Goal: Transaction & Acquisition: Purchase product/service

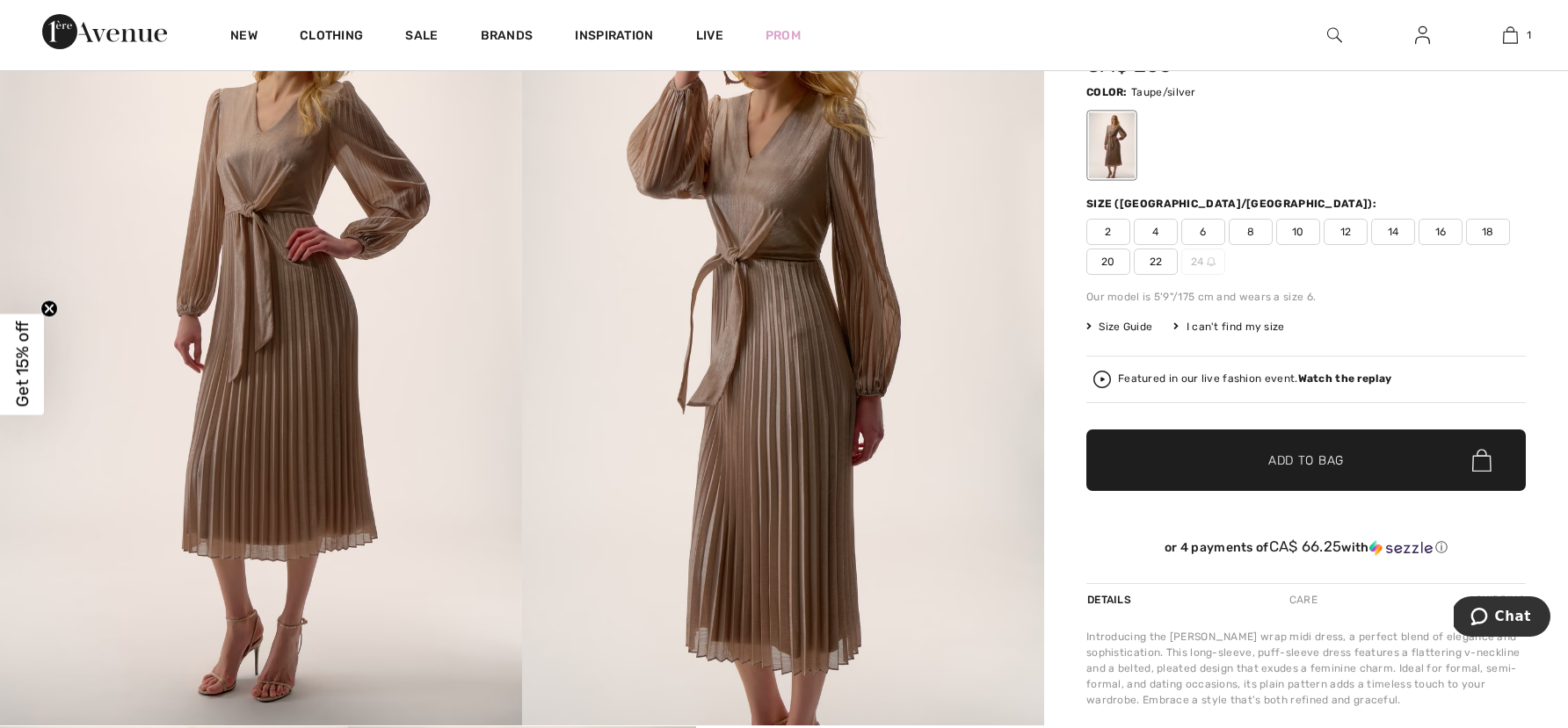
click at [1256, 239] on span "8" at bounding box center [1250, 231] width 44 height 26
click at [1283, 470] on span "Add to Bag" at bounding box center [1305, 460] width 75 height 19
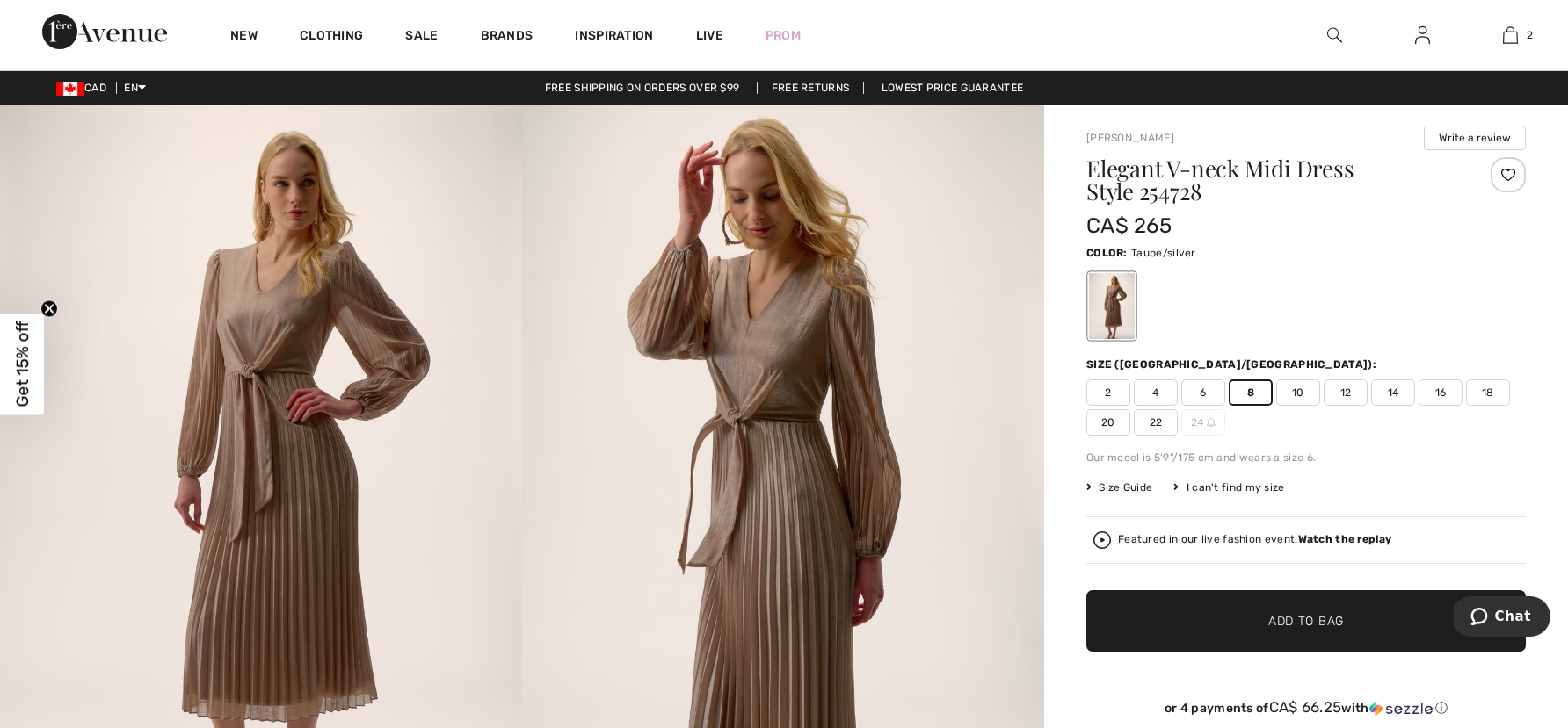
click at [1090, 23] on div "New Clothing Sale Brands Inspiration Live Prom 2 Added to Bag Joseph Ribkoff El…" at bounding box center [784, 35] width 1568 height 70
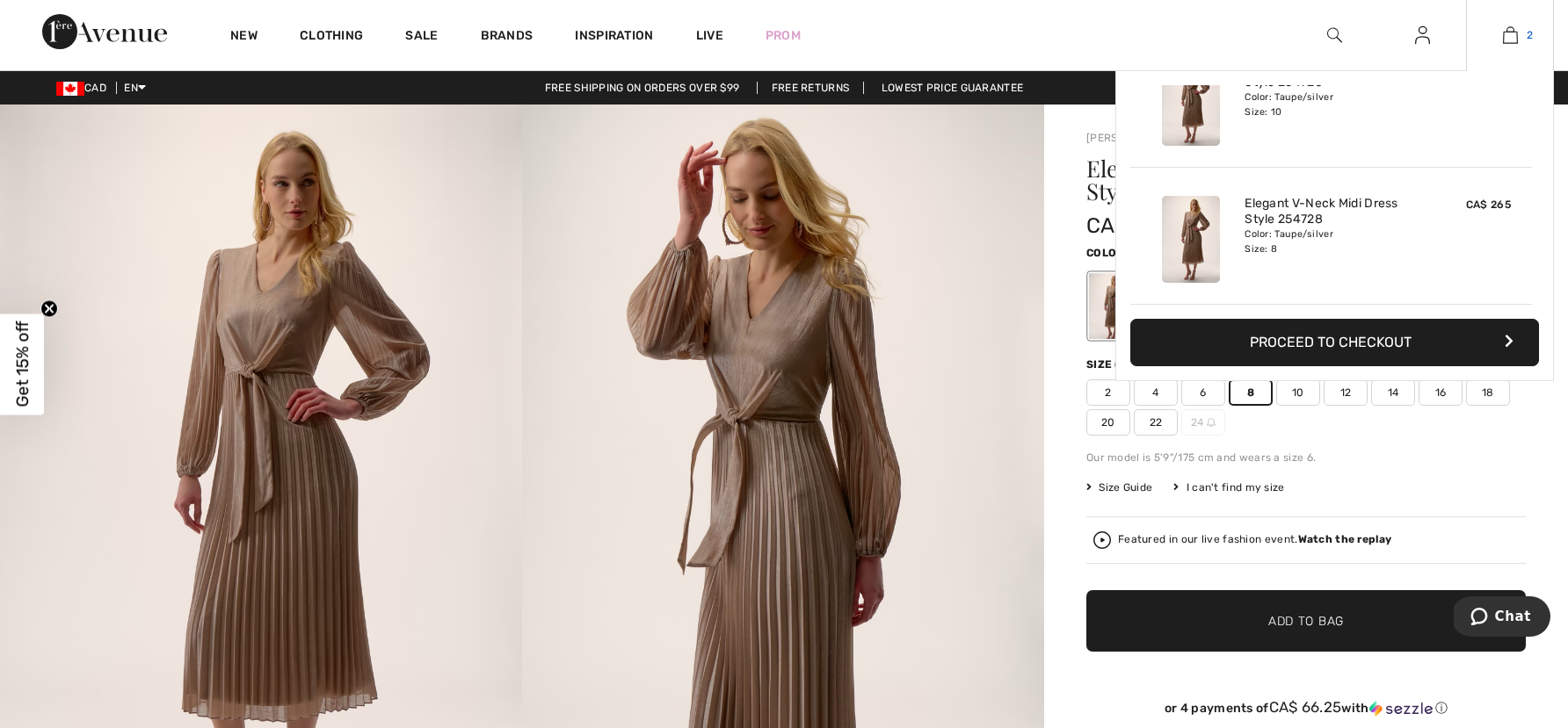
click at [1530, 39] on link "2" at bounding box center [1510, 35] width 86 height 21
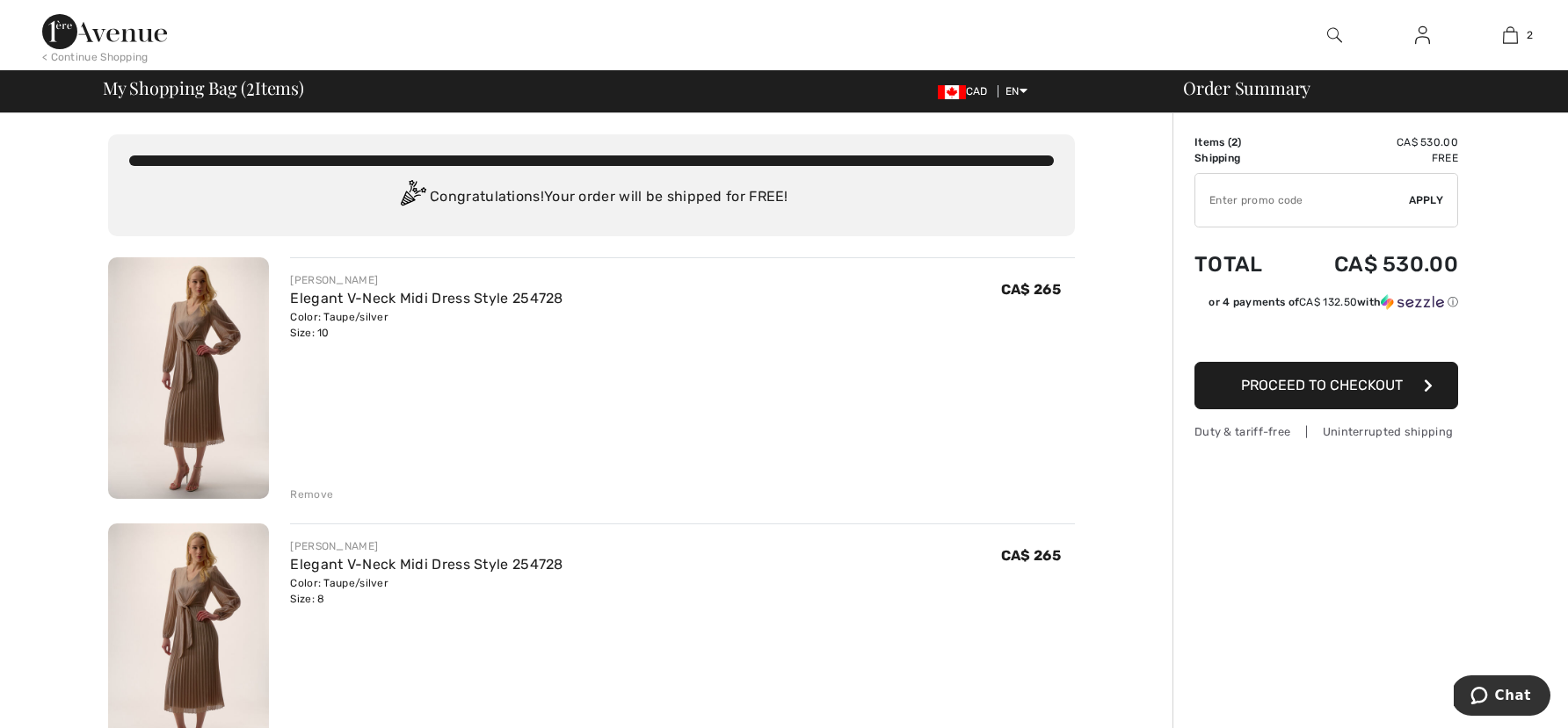
click at [303, 502] on div "Remove" at bounding box center [312, 494] width 43 height 16
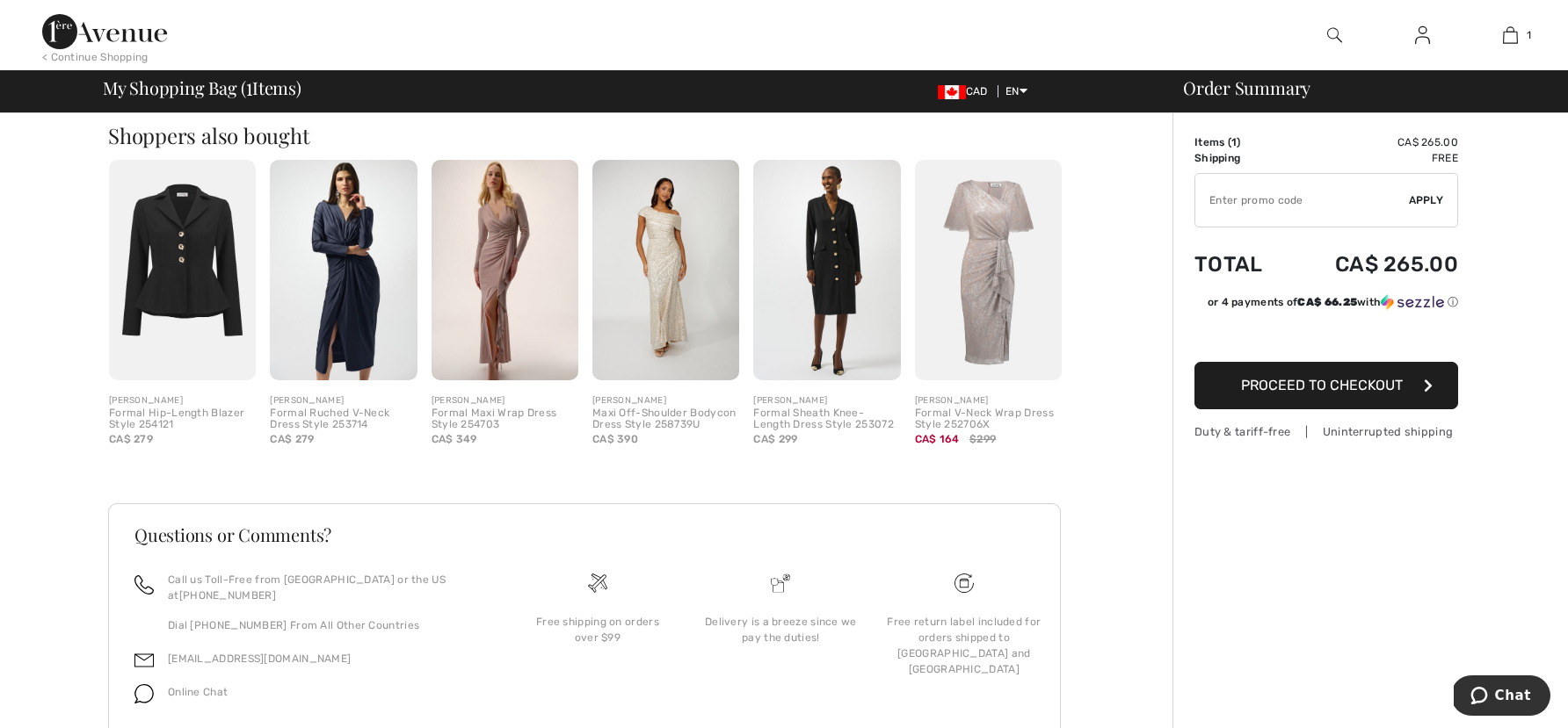
scroll to position [440, 0]
click at [1139, 432] on div "You are only CA$ 0.00 away from FREE SHIPPING! Continue Shopping > Congratulati…" at bounding box center [591, 235] width 1162 height 1123
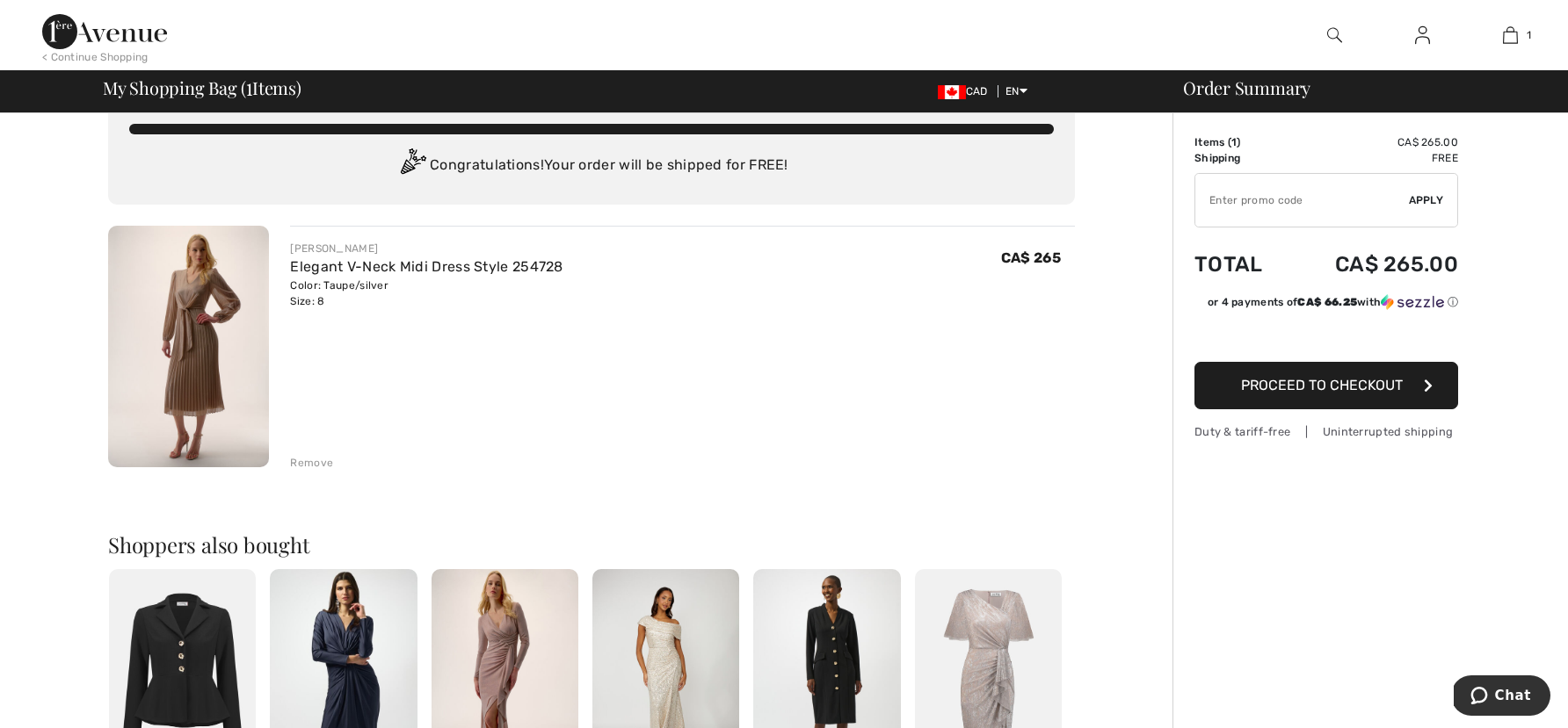
scroll to position [0, 0]
